Goal: Transaction & Acquisition: Purchase product/service

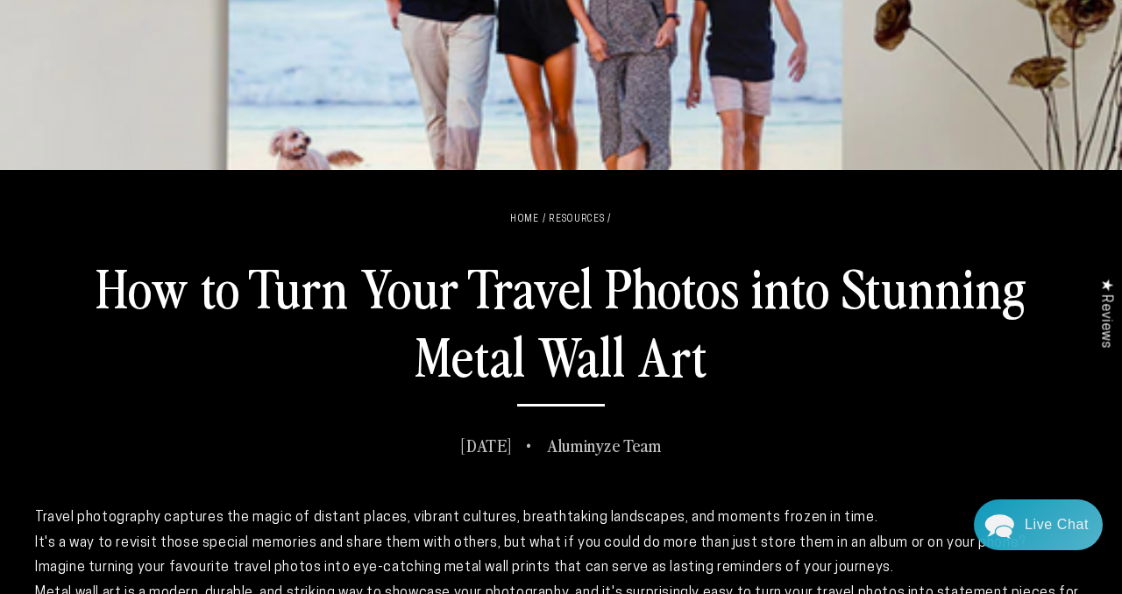
scroll to position [500, 0]
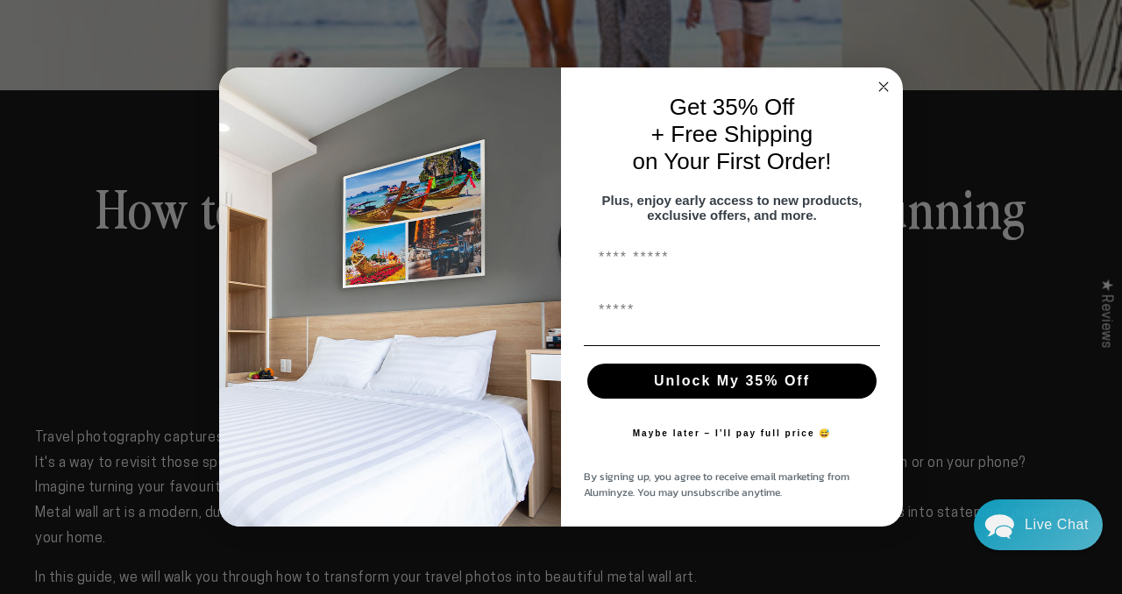
click at [888, 77] on circle "Close dialog" at bounding box center [884, 87] width 20 height 20
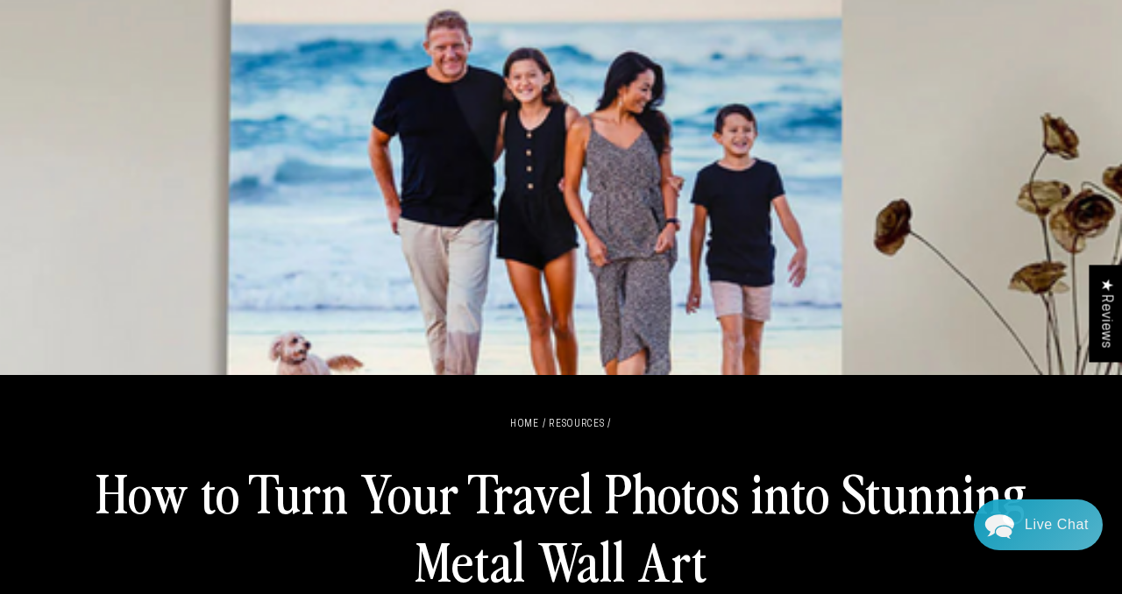
scroll to position [0, 0]
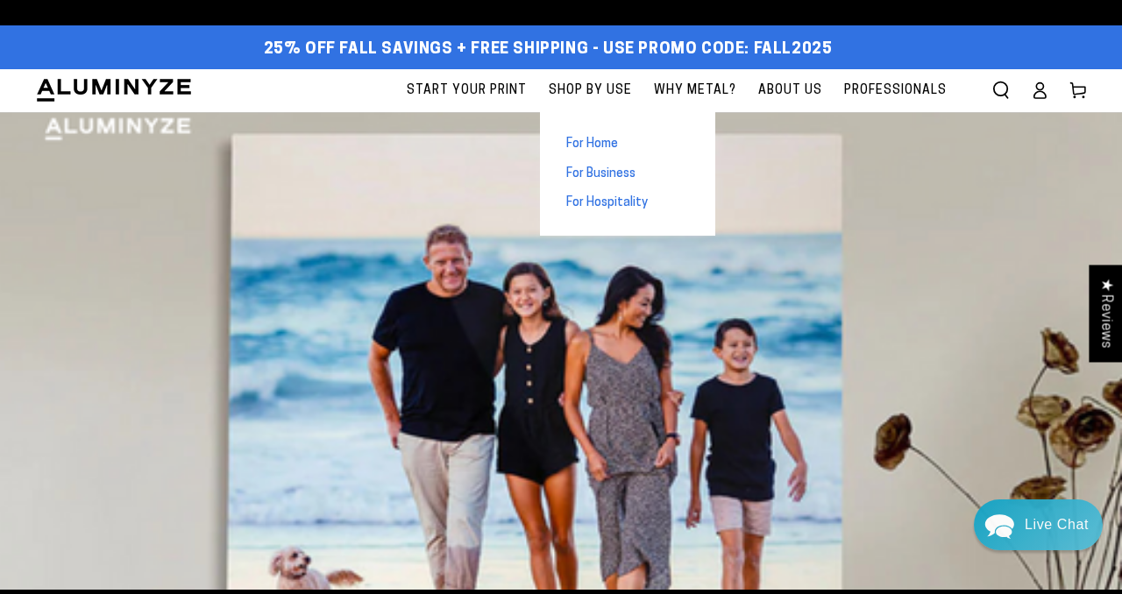
click at [608, 140] on span "For Home" at bounding box center [592, 145] width 52 height 18
